Goal: Task Accomplishment & Management: Manage account settings

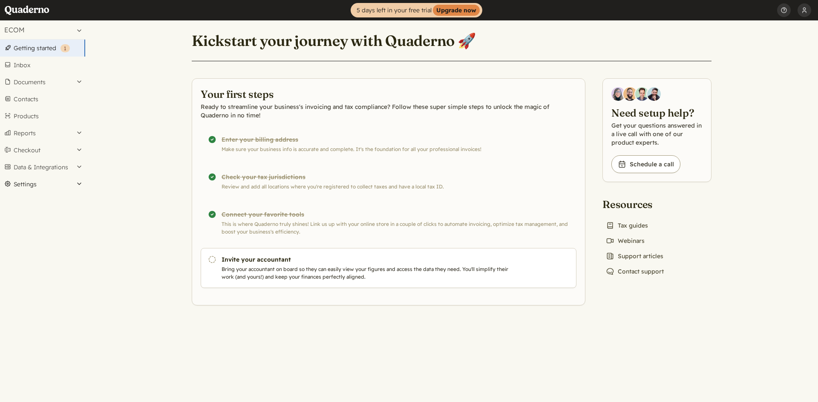
click at [52, 189] on button "Settings" at bounding box center [42, 184] width 85 height 17
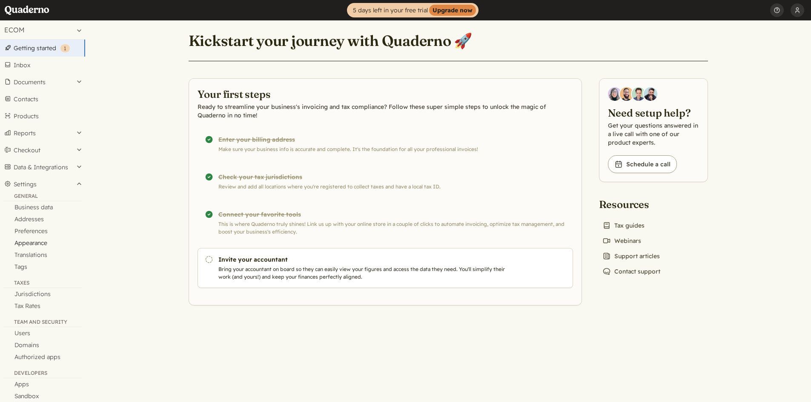
click at [46, 240] on link "Appearance" at bounding box center [42, 243] width 85 height 12
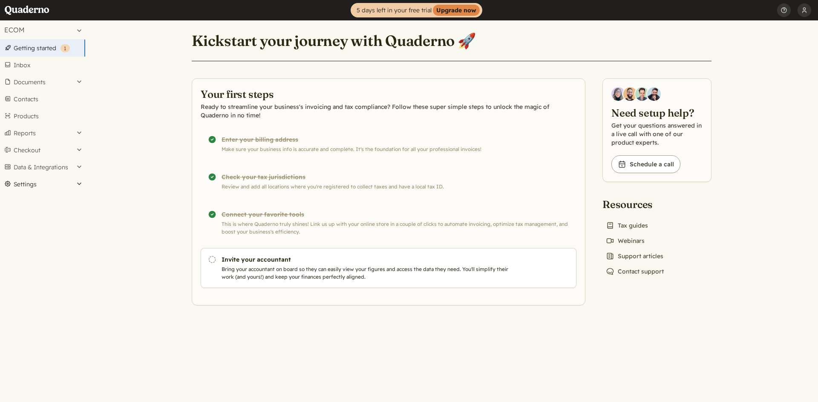
click at [68, 182] on button "Settings" at bounding box center [42, 184] width 85 height 17
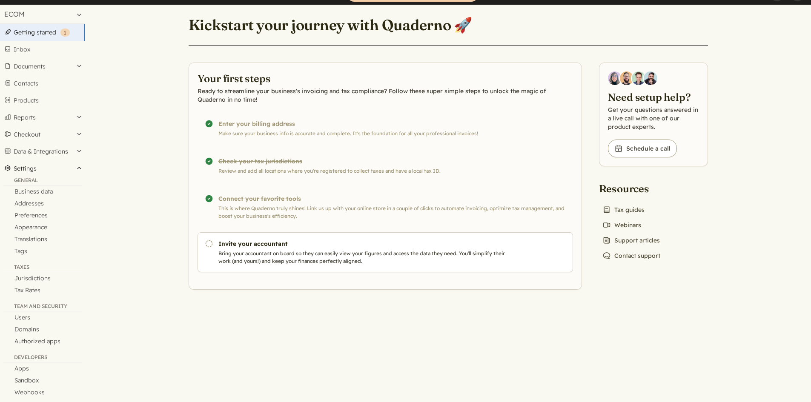
scroll to position [25, 0]
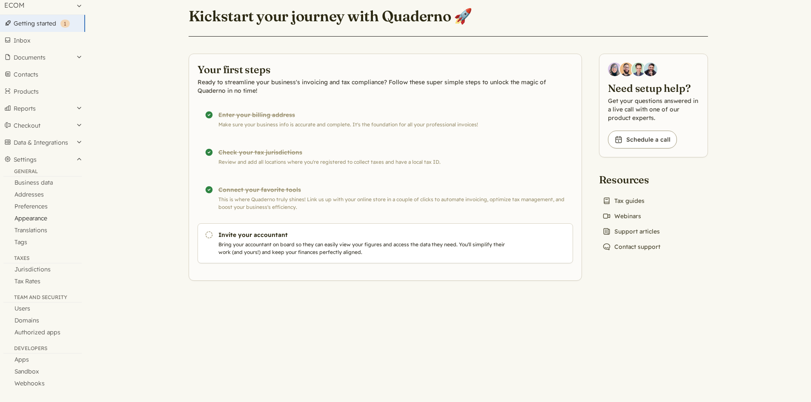
click at [38, 218] on link "Appearance" at bounding box center [42, 218] width 85 height 12
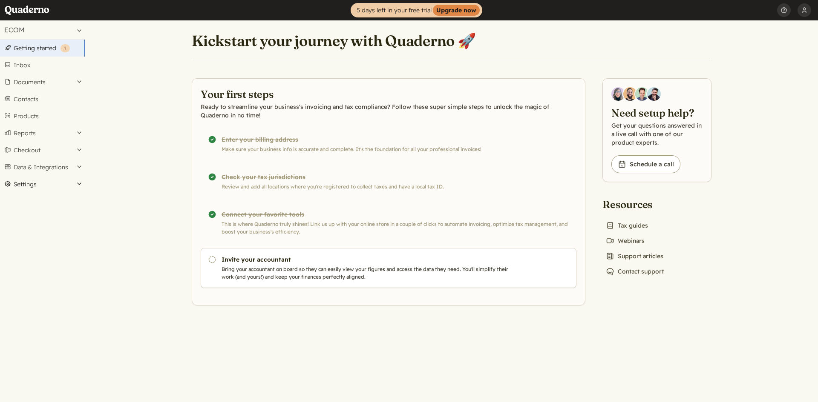
click at [47, 182] on button "Settings" at bounding box center [42, 184] width 85 height 17
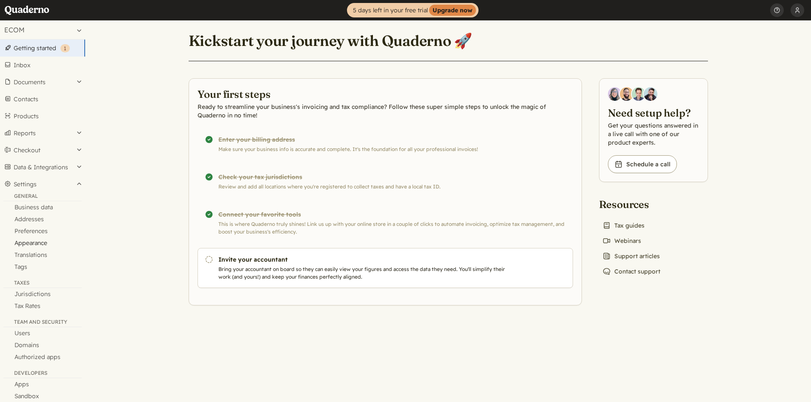
click at [31, 243] on link "Appearance" at bounding box center [42, 243] width 85 height 12
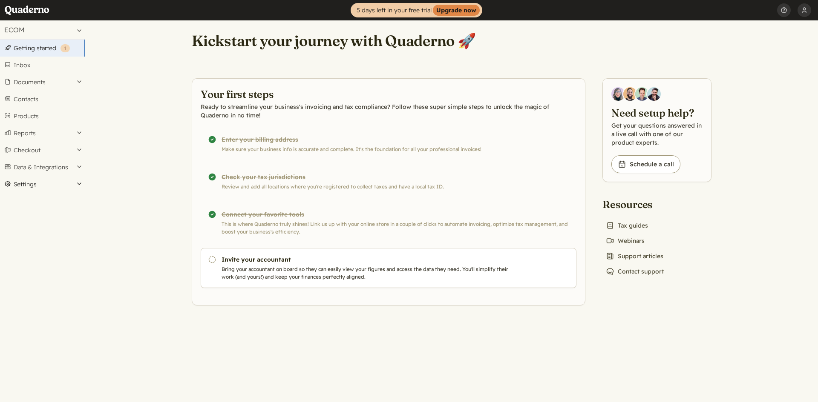
click at [50, 186] on button "Settings" at bounding box center [42, 184] width 85 height 17
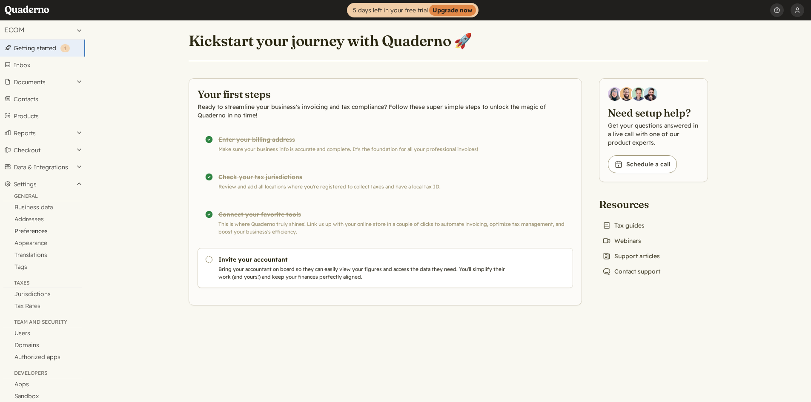
click at [37, 233] on link "Preferences" at bounding box center [42, 231] width 85 height 12
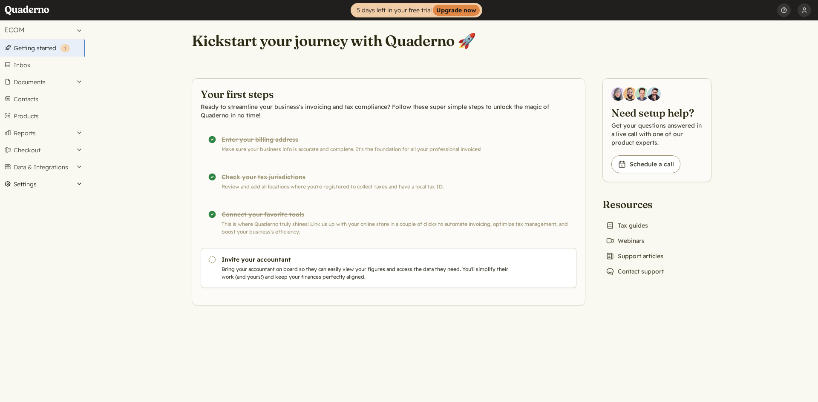
click at [38, 186] on button "Settings" at bounding box center [42, 184] width 85 height 17
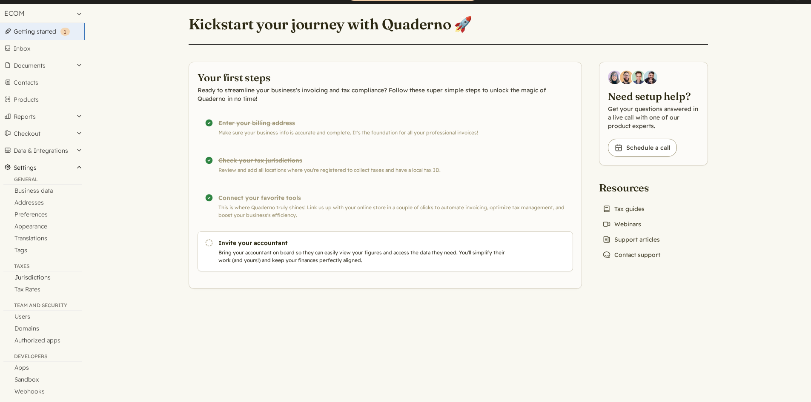
scroll to position [25, 0]
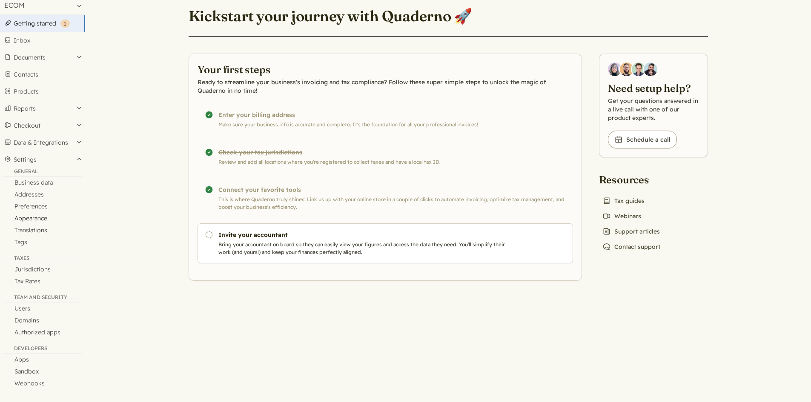
click at [33, 218] on link "Appearance" at bounding box center [42, 218] width 85 height 12
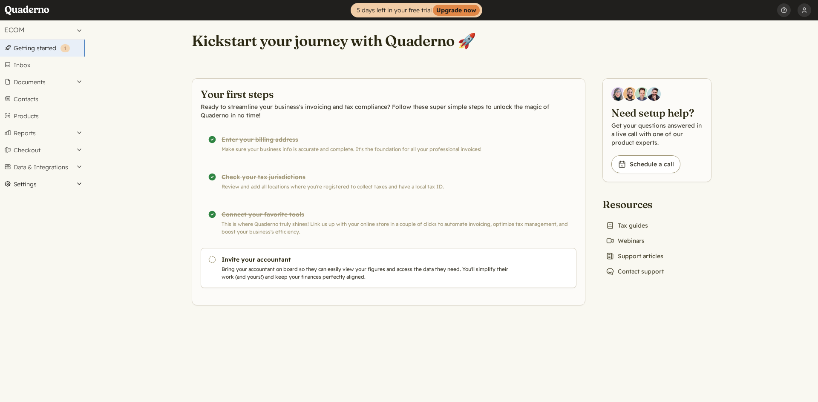
click at [63, 180] on button "Settings" at bounding box center [42, 184] width 85 height 17
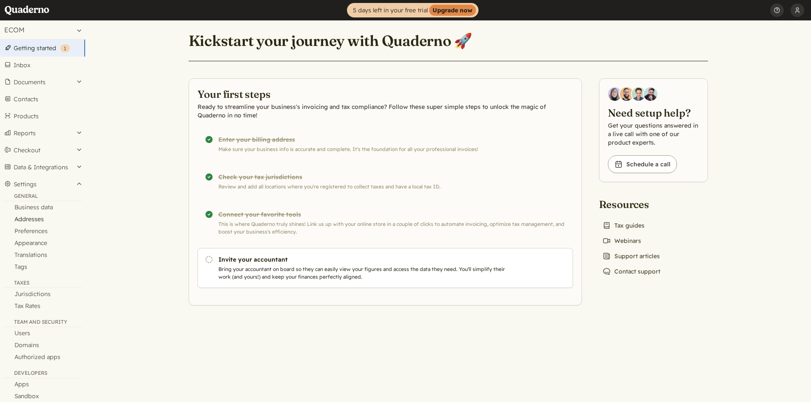
click at [39, 219] on link "Addresses" at bounding box center [42, 219] width 85 height 12
